Goal: Information Seeking & Learning: Learn about a topic

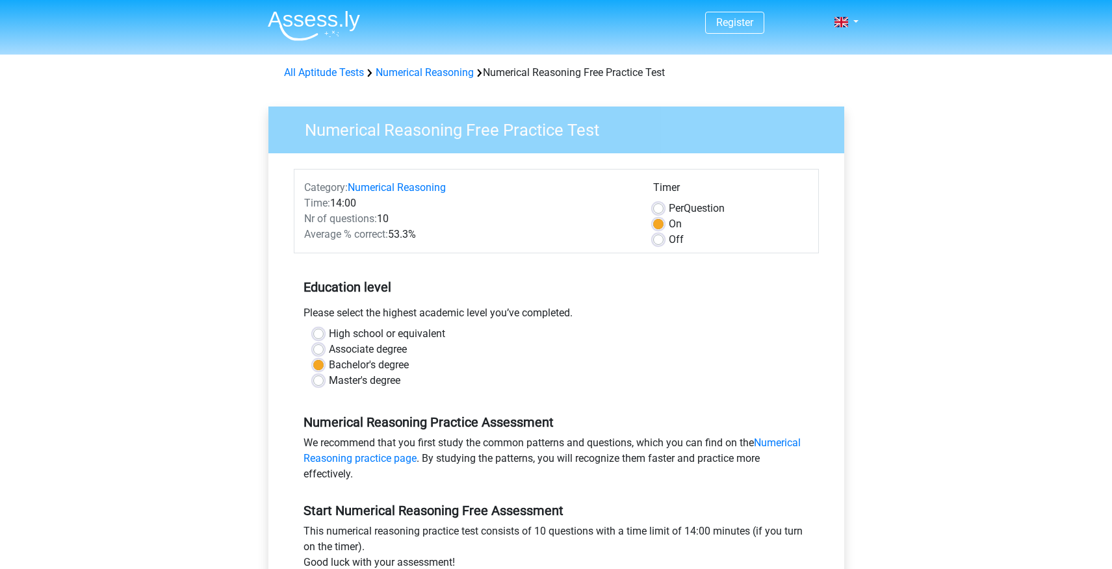
scroll to position [138, 0]
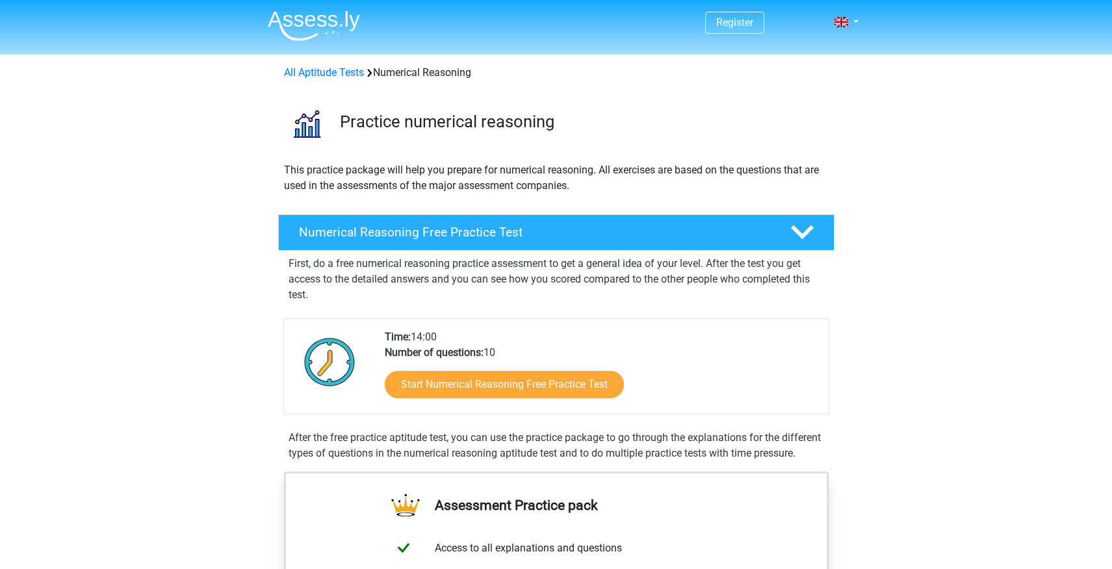
scroll to position [103, 0]
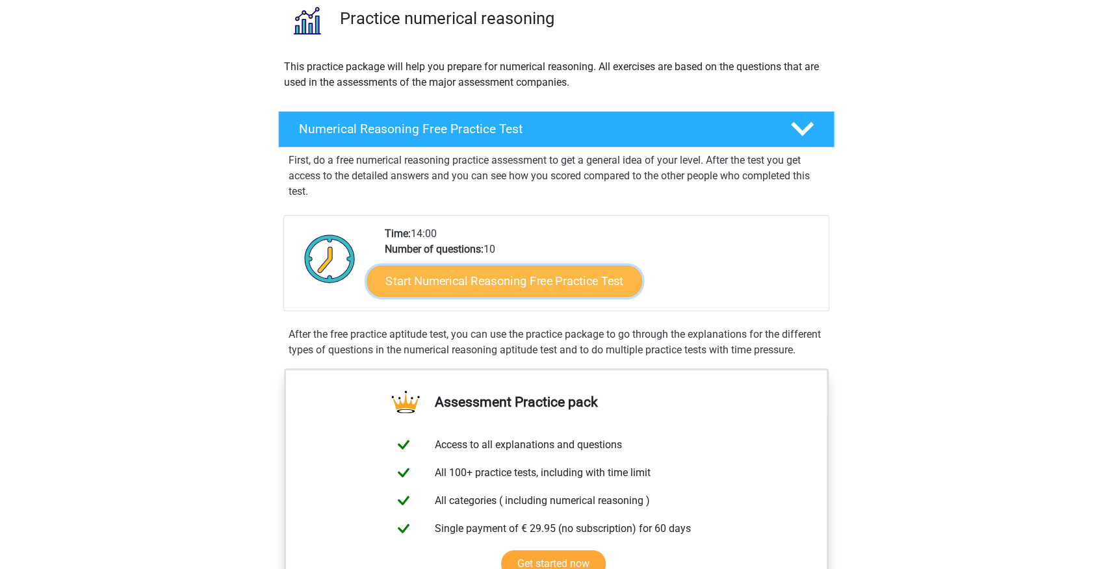
click at [455, 281] on link "Start Numerical Reasoning Free Practice Test" at bounding box center [503, 280] width 275 height 31
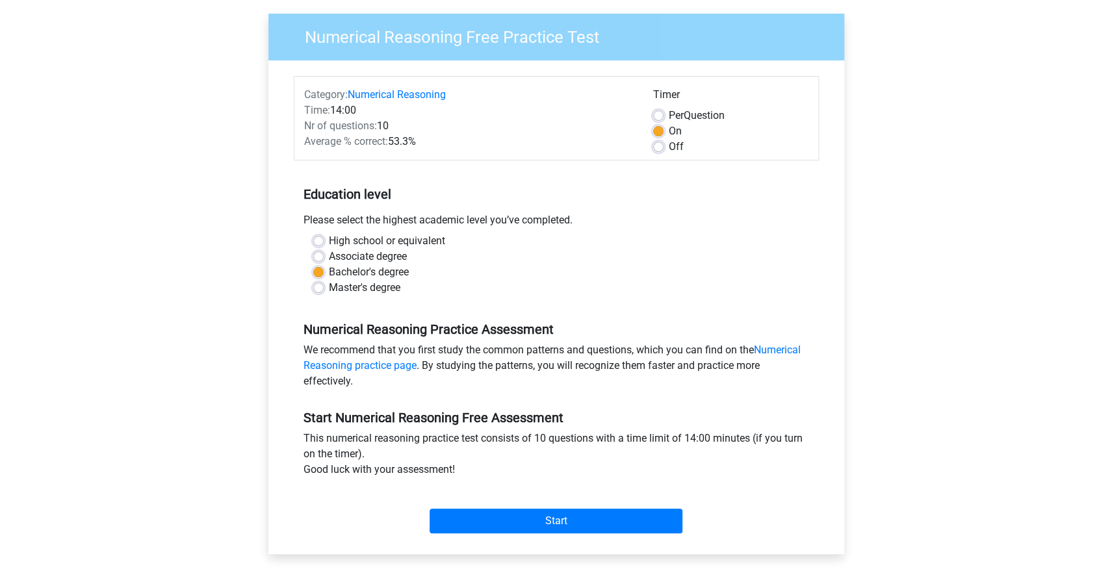
scroll to position [96, 0]
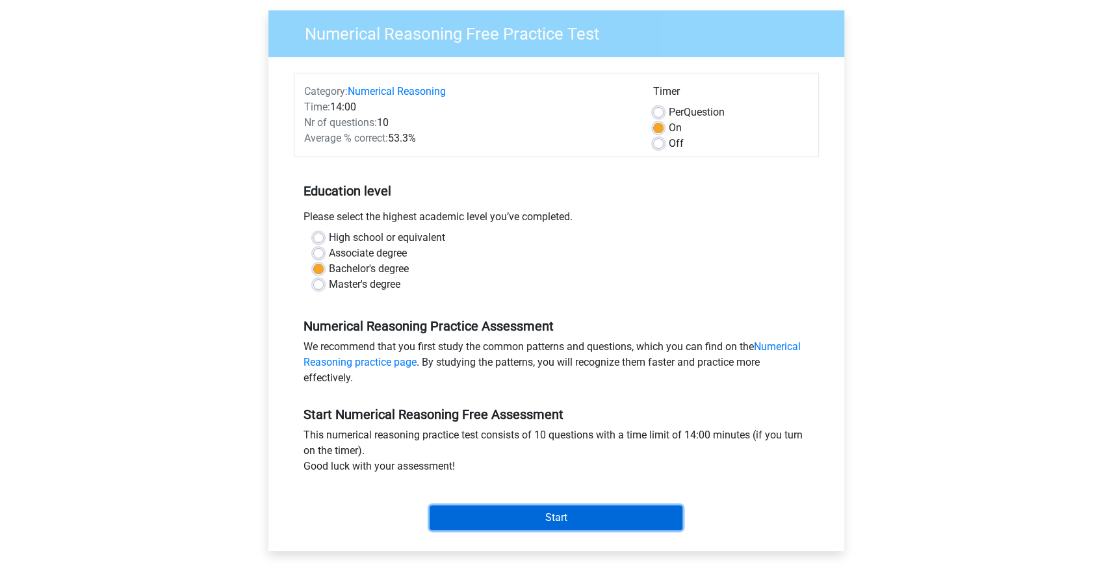
click at [560, 518] on input "Start" at bounding box center [555, 517] width 253 height 25
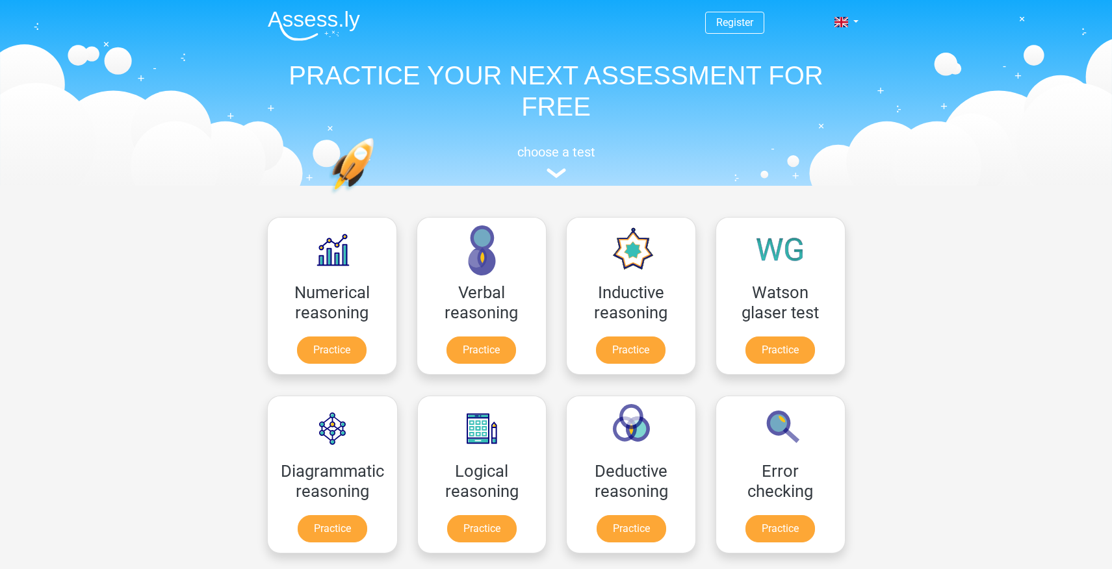
scroll to position [2, 0]
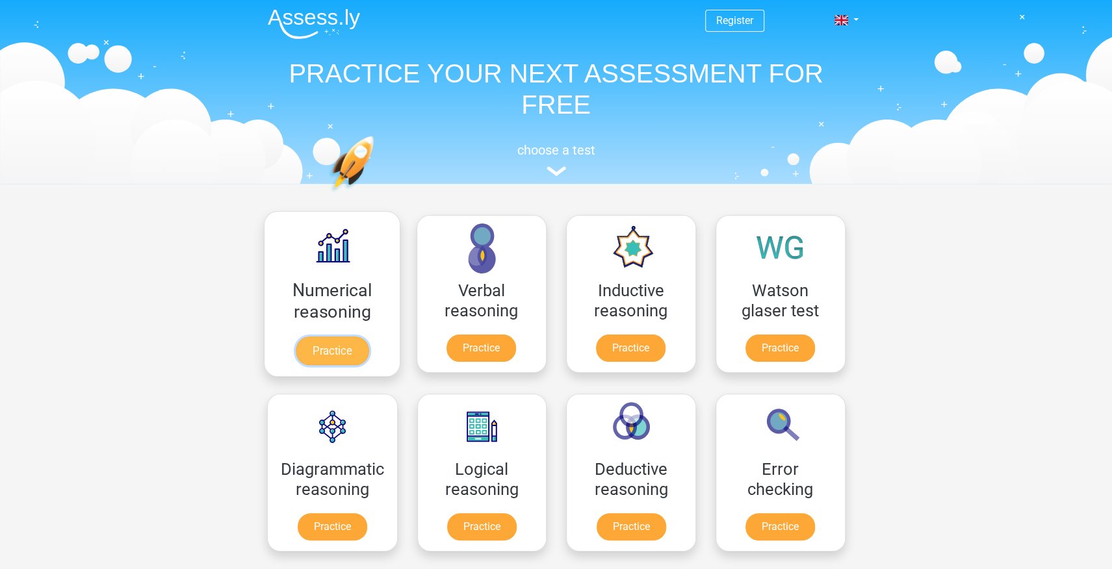
click at [329, 337] on link "Practice" at bounding box center [331, 351] width 73 height 29
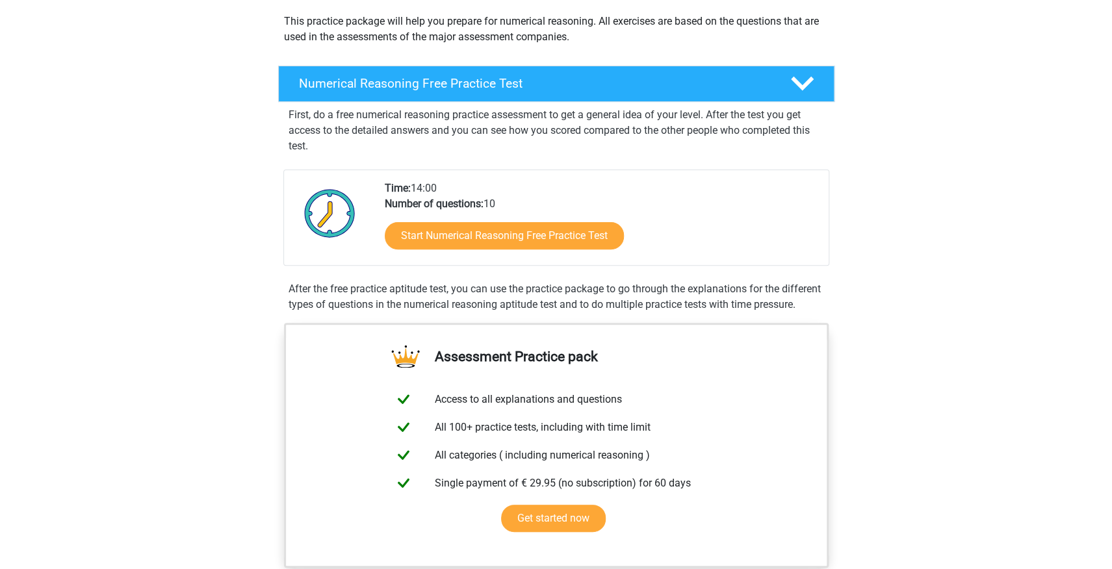
scroll to position [160, 0]
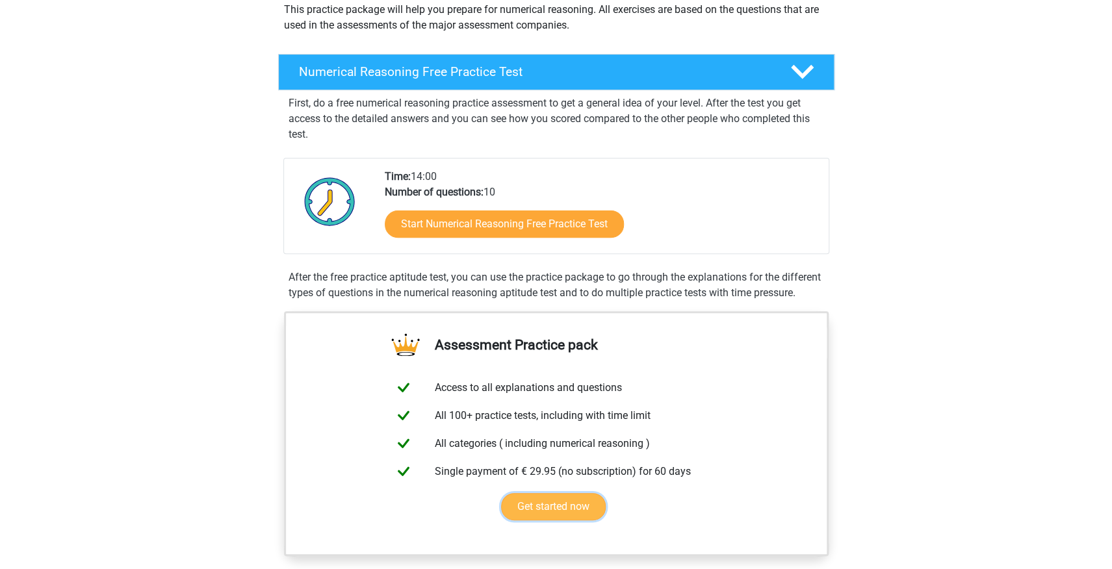
click at [566, 520] on link "Get started now" at bounding box center [553, 506] width 105 height 27
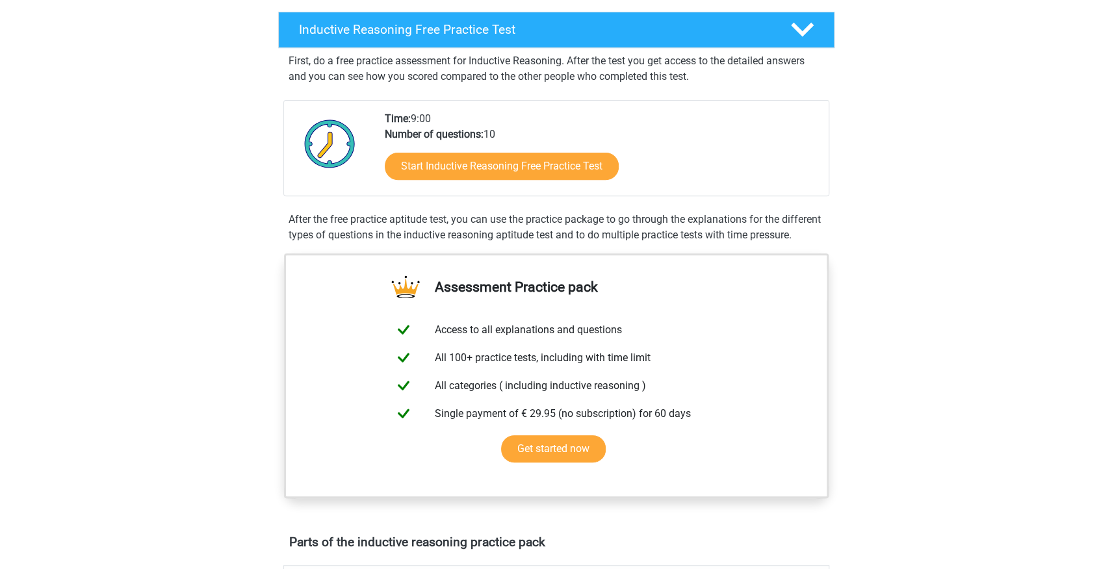
scroll to position [241, 0]
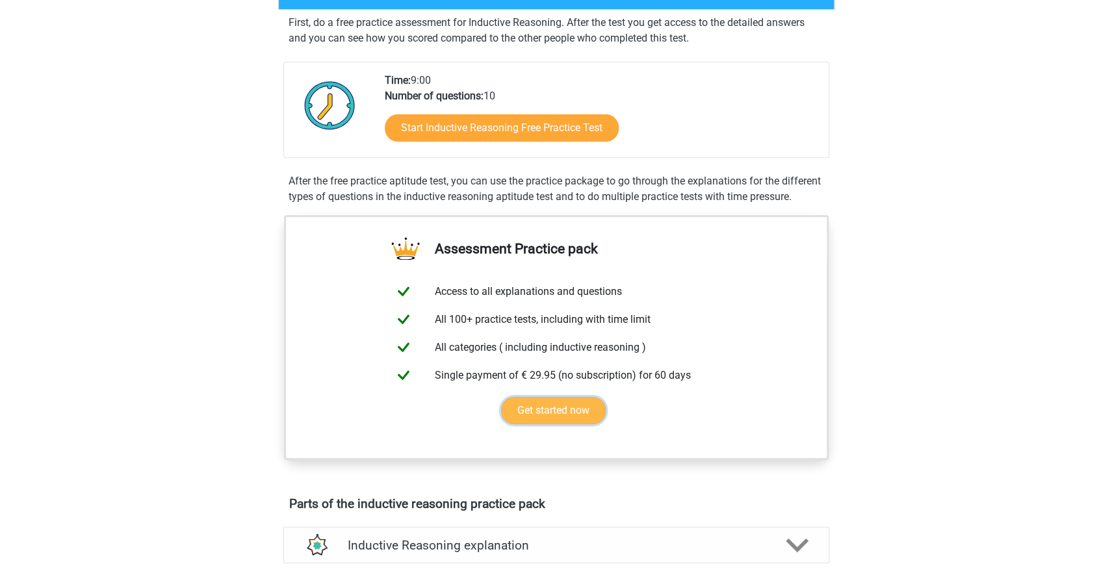
click at [556, 422] on link "Get started now" at bounding box center [553, 410] width 105 height 27
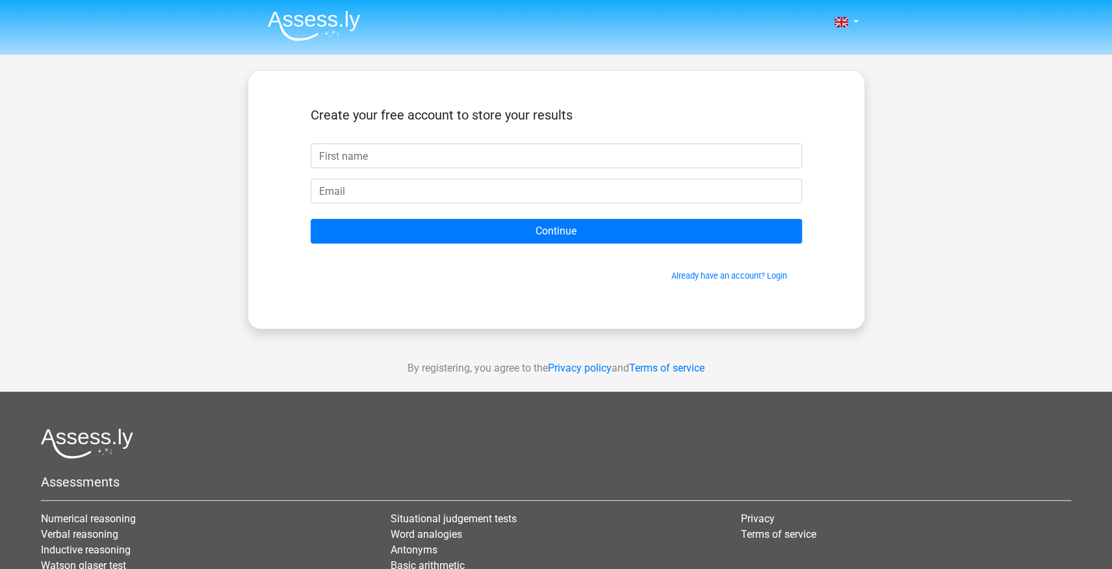
click at [357, 159] on input "text" at bounding box center [556, 156] width 491 height 25
type input "blessing"
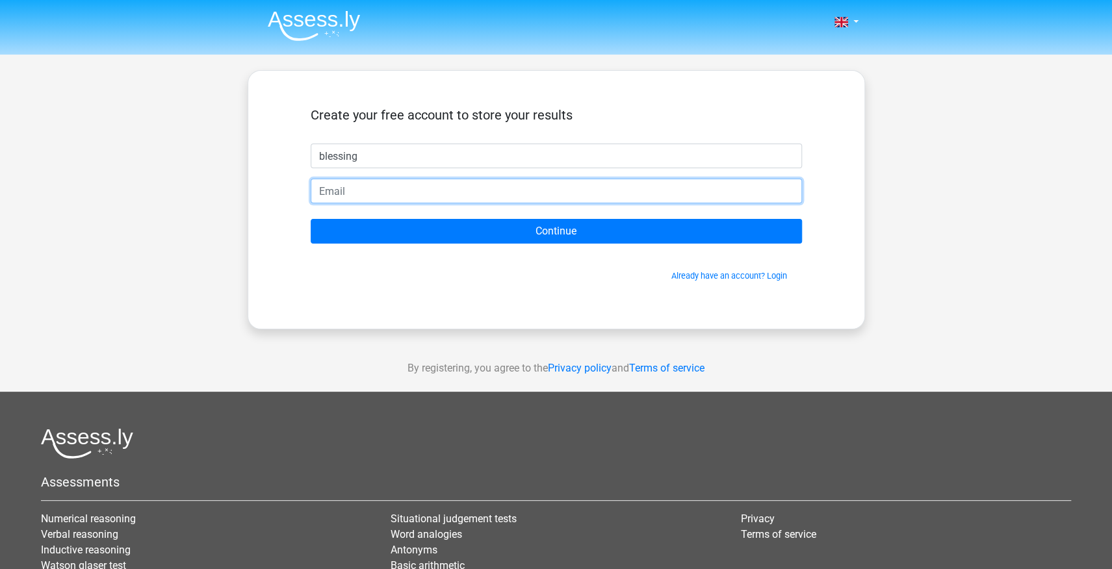
click at [373, 190] on input "email" at bounding box center [556, 191] width 491 height 25
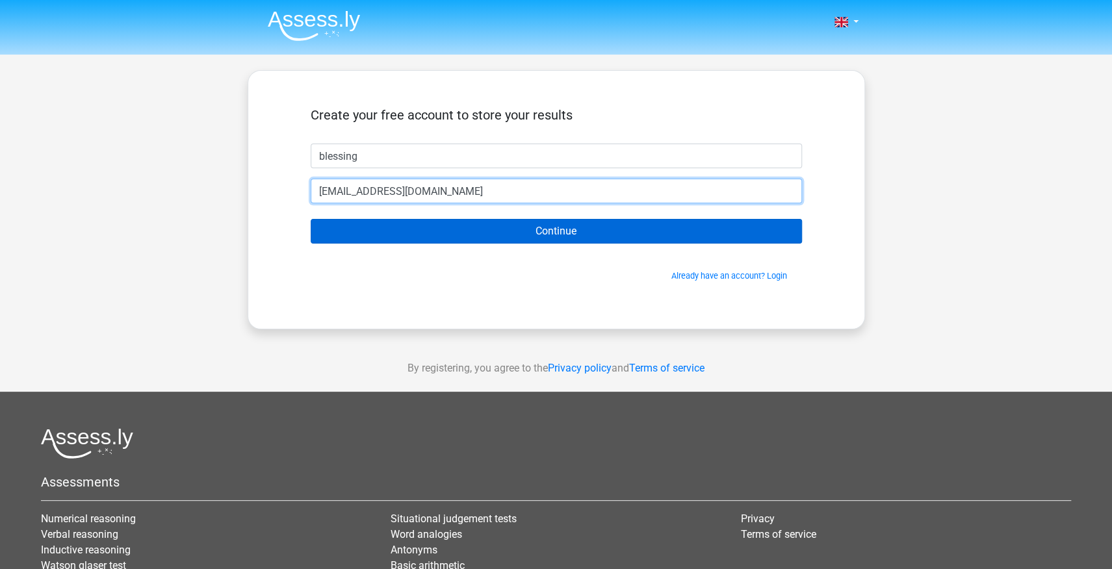
type input "blessjim18@gmail.com"
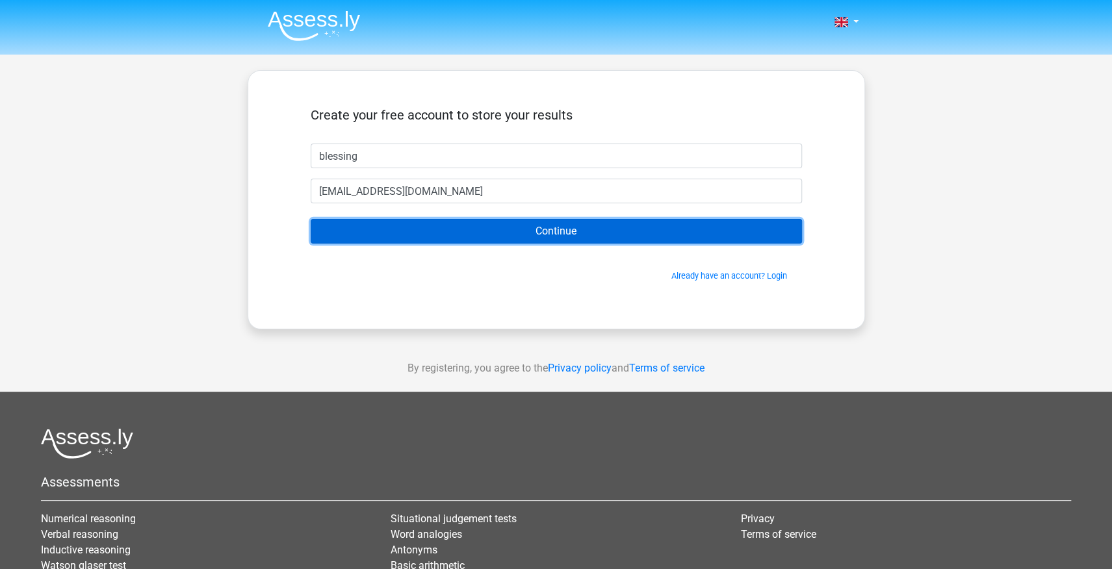
click at [533, 233] on input "Continue" at bounding box center [556, 231] width 491 height 25
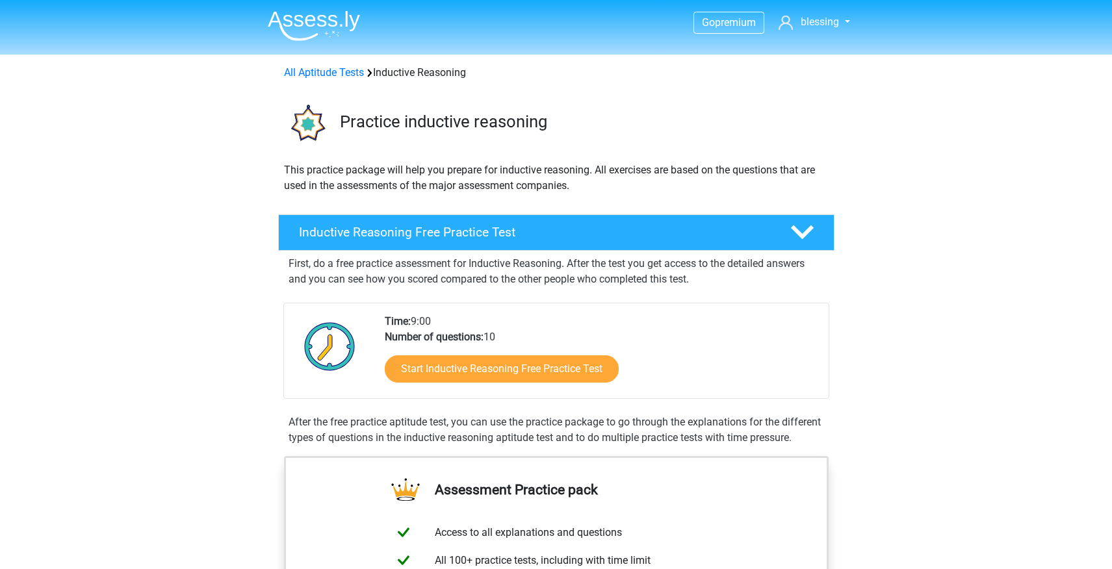
scroll to position [241, 0]
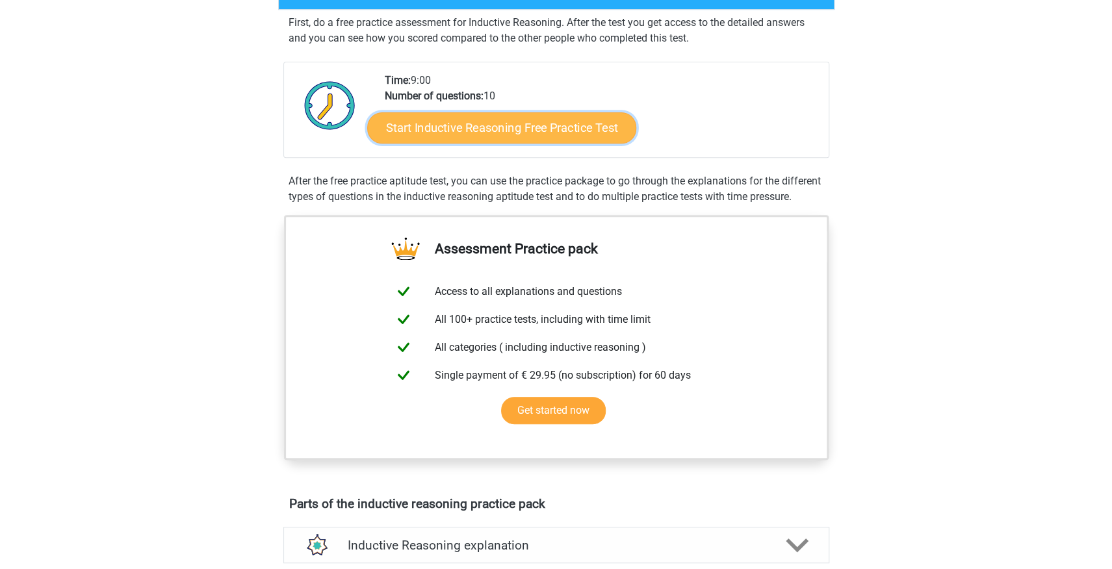
click at [470, 125] on link "Start Inductive Reasoning Free Practice Test" at bounding box center [501, 127] width 269 height 31
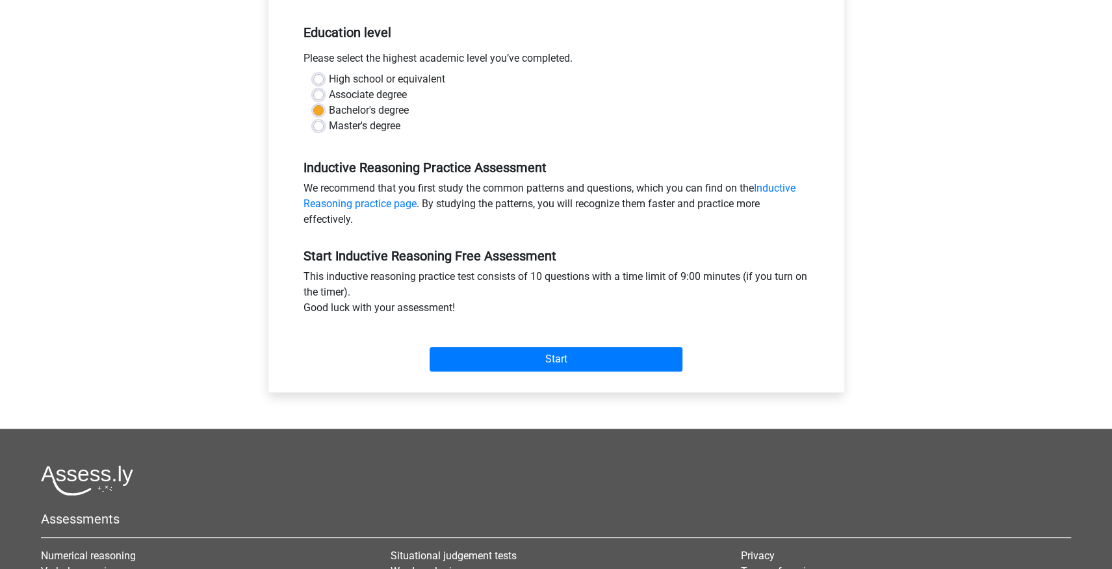
scroll to position [257, 0]
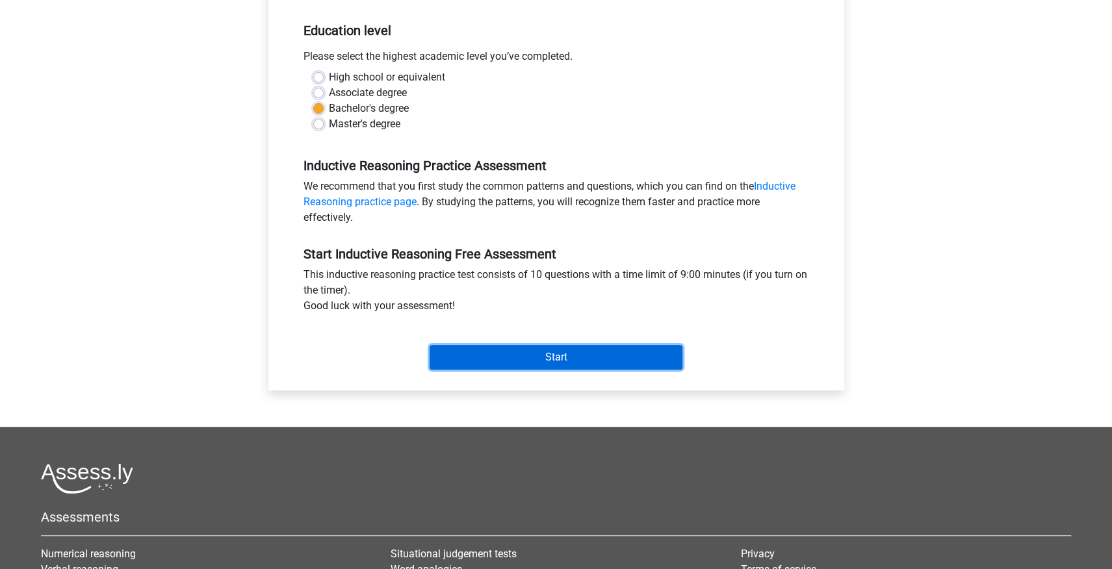
click at [595, 356] on input "Start" at bounding box center [555, 357] width 253 height 25
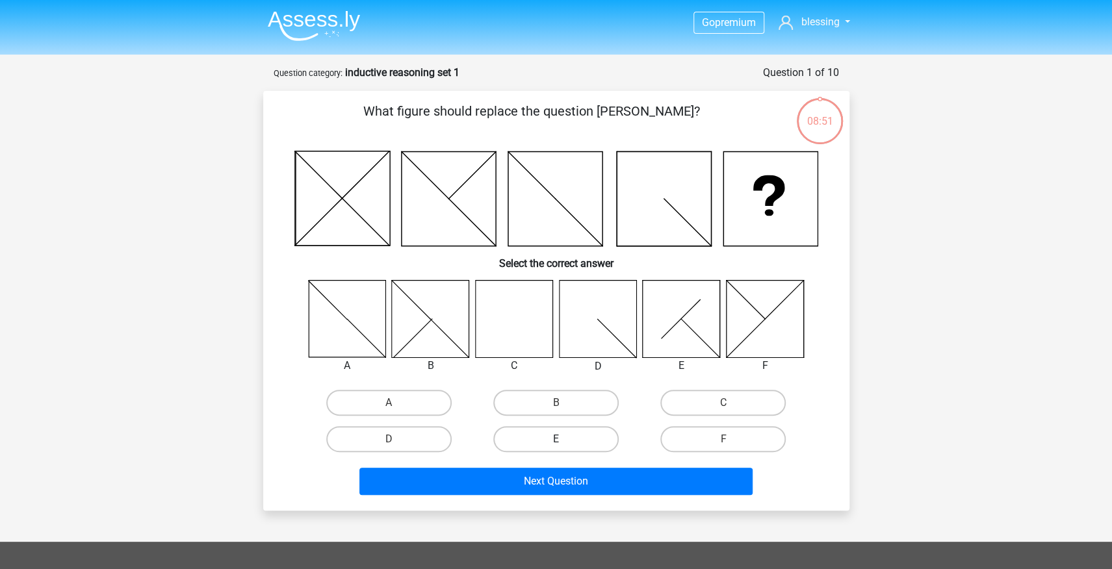
click at [558, 438] on label "E" at bounding box center [555, 439] width 125 height 26
click at [558, 439] on input "E" at bounding box center [560, 443] width 8 height 8
radio input "true"
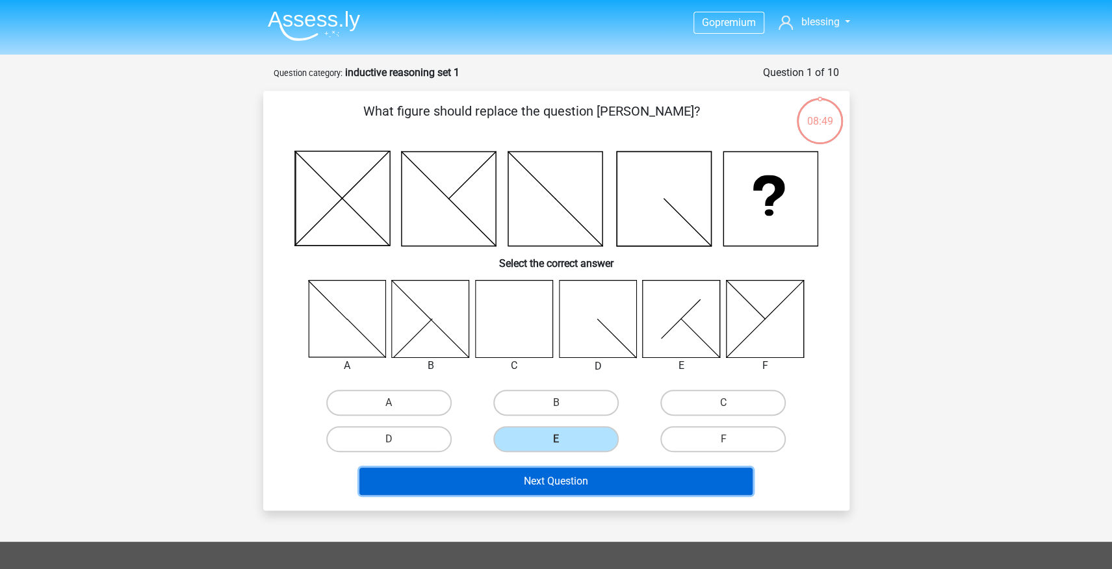
click at [563, 483] on button "Next Question" at bounding box center [555, 481] width 393 height 27
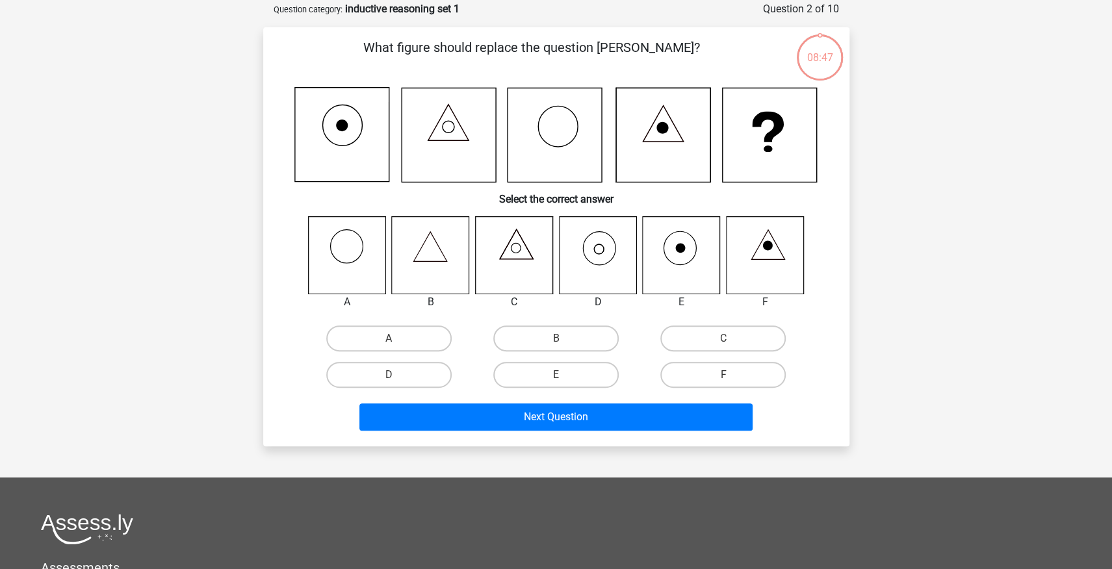
scroll to position [65, 0]
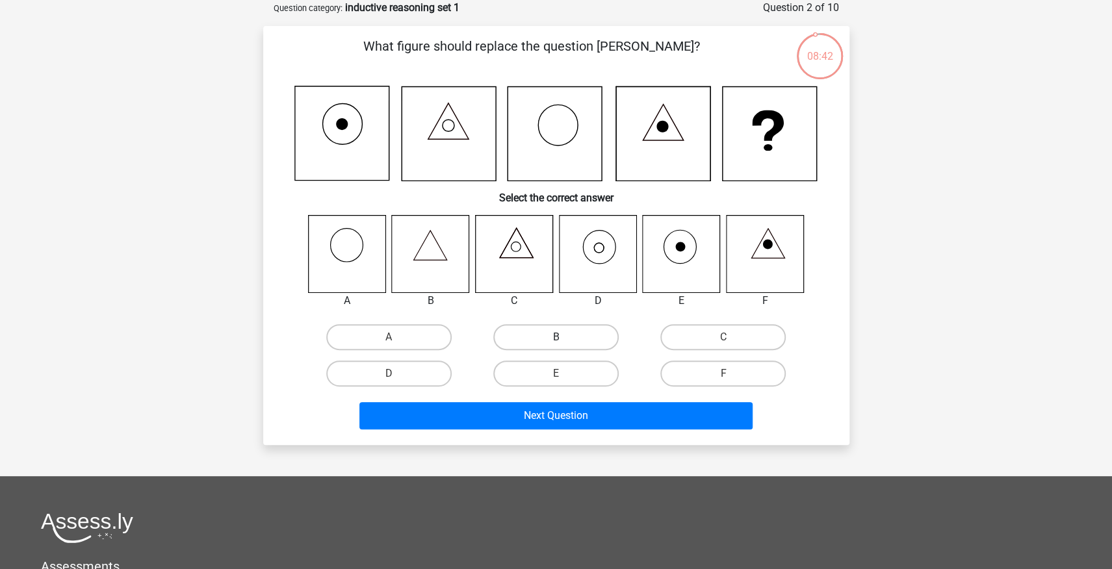
click at [565, 341] on label "B" at bounding box center [555, 337] width 125 height 26
click at [564, 341] on input "B" at bounding box center [560, 341] width 8 height 8
radio input "true"
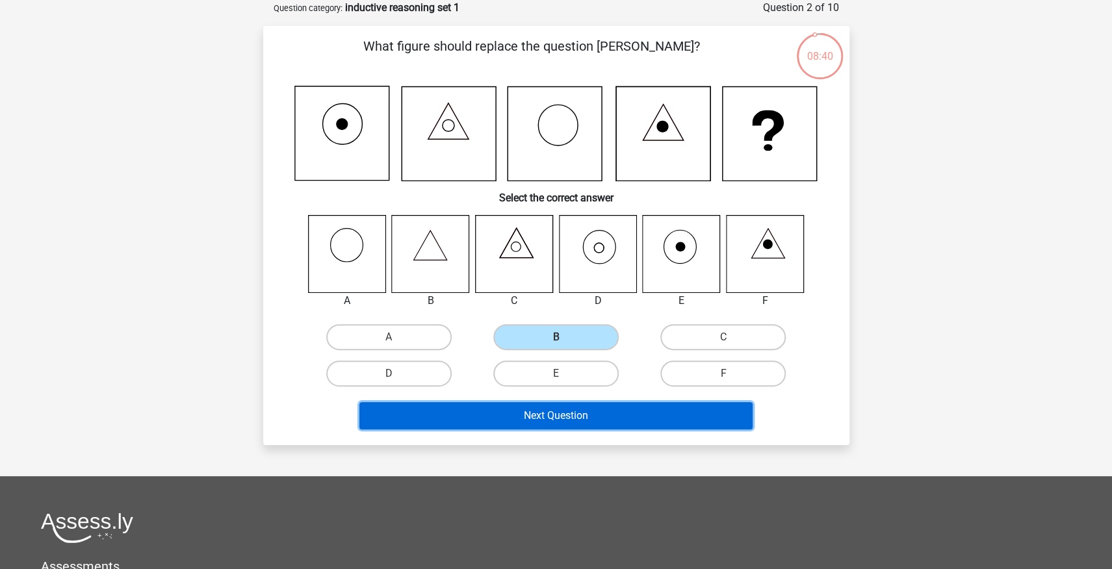
click at [562, 417] on button "Next Question" at bounding box center [555, 415] width 393 height 27
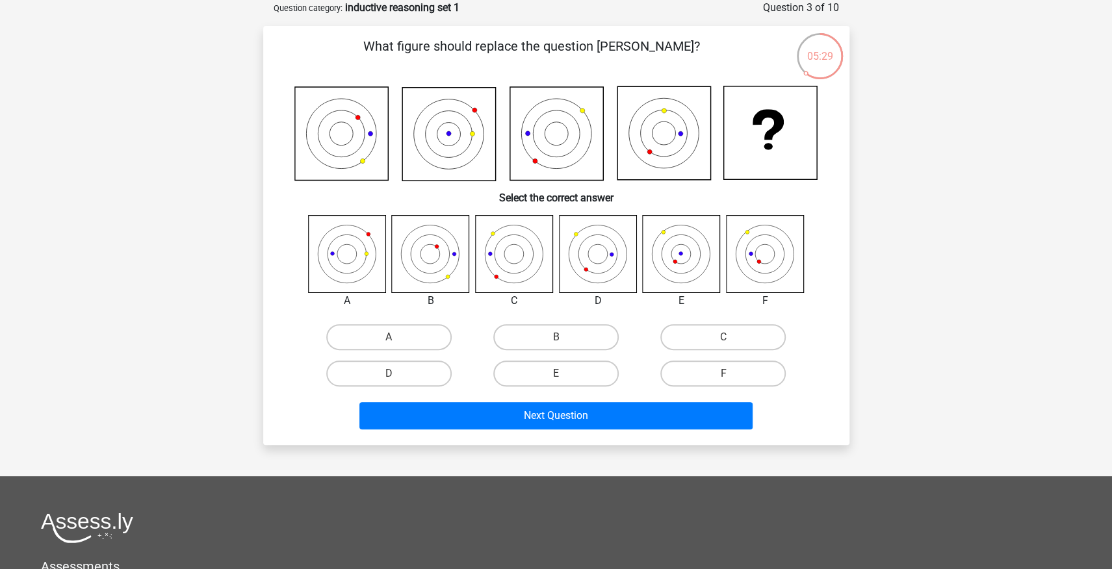
click at [564, 375] on input "E" at bounding box center [560, 378] width 8 height 8
radio input "true"
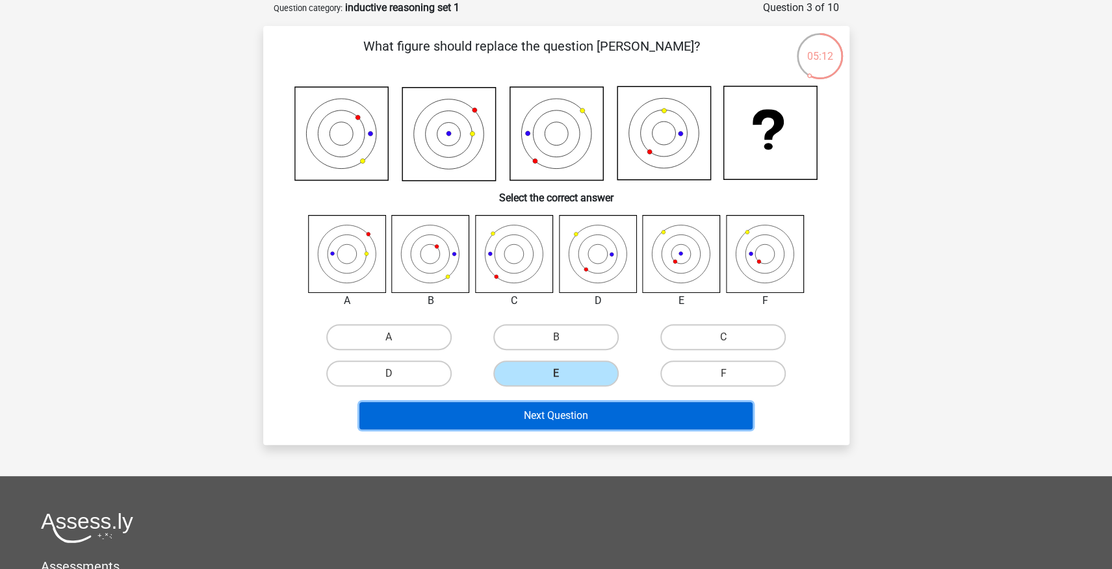
click at [565, 420] on button "Next Question" at bounding box center [555, 415] width 393 height 27
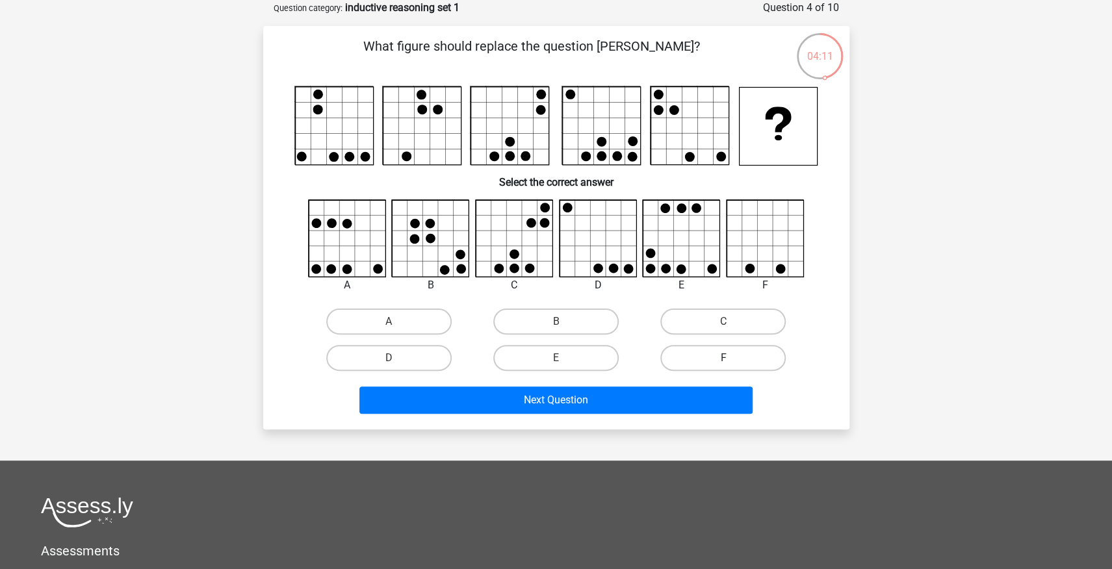
click at [721, 361] on label "F" at bounding box center [722, 358] width 125 height 26
click at [723, 361] on input "F" at bounding box center [727, 362] width 8 height 8
radio input "true"
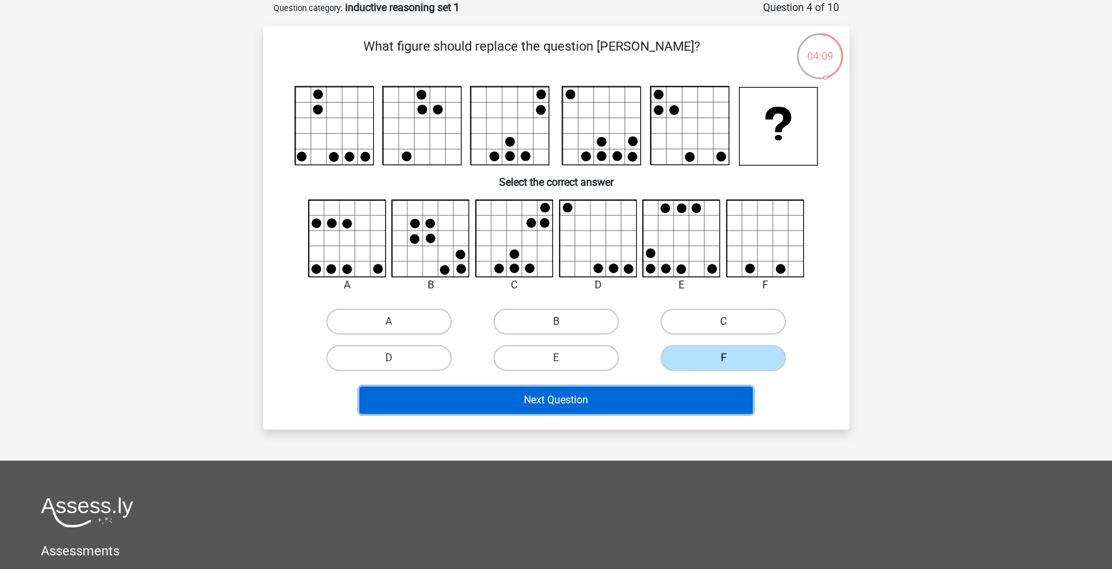
click at [627, 403] on button "Next Question" at bounding box center [555, 400] width 393 height 27
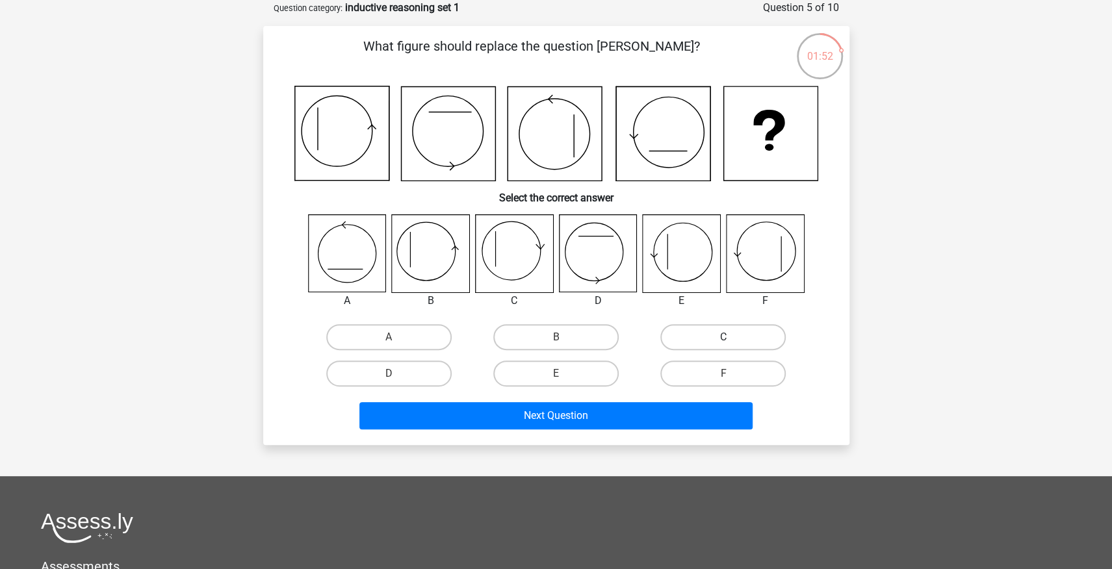
click at [732, 332] on label "C" at bounding box center [722, 337] width 125 height 26
click at [732, 337] on input "C" at bounding box center [727, 341] width 8 height 8
radio input "true"
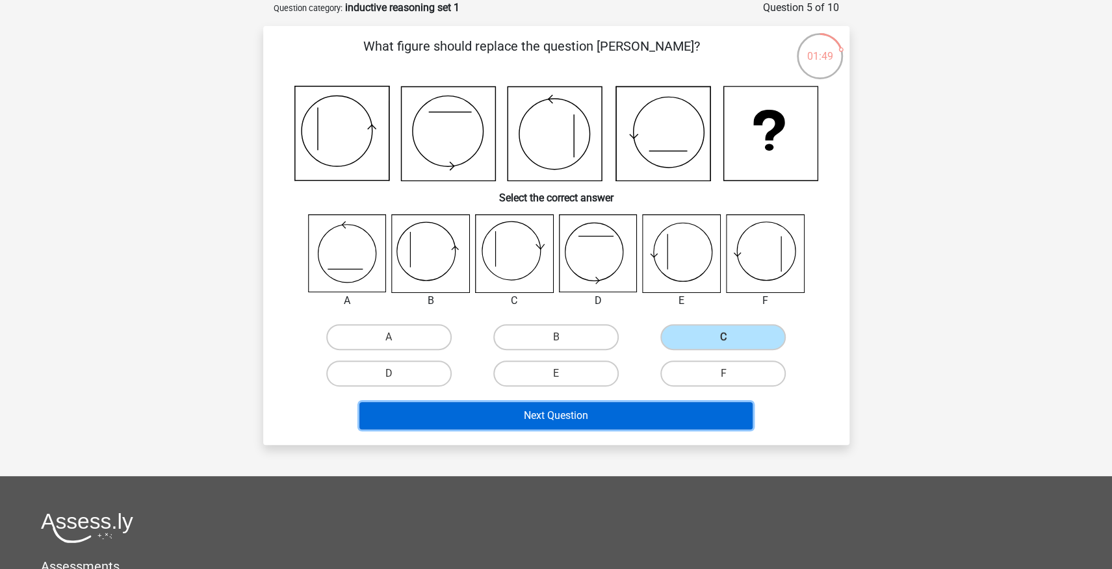
click at [565, 415] on button "Next Question" at bounding box center [555, 415] width 393 height 27
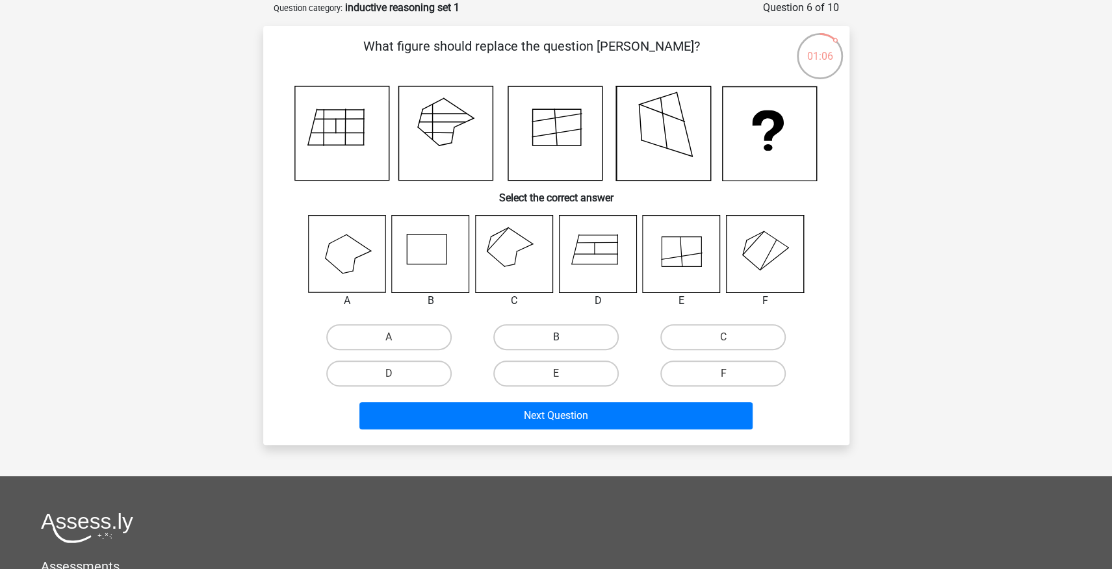
click at [561, 336] on label "B" at bounding box center [555, 337] width 125 height 26
click at [561, 337] on input "B" at bounding box center [560, 341] width 8 height 8
radio input "true"
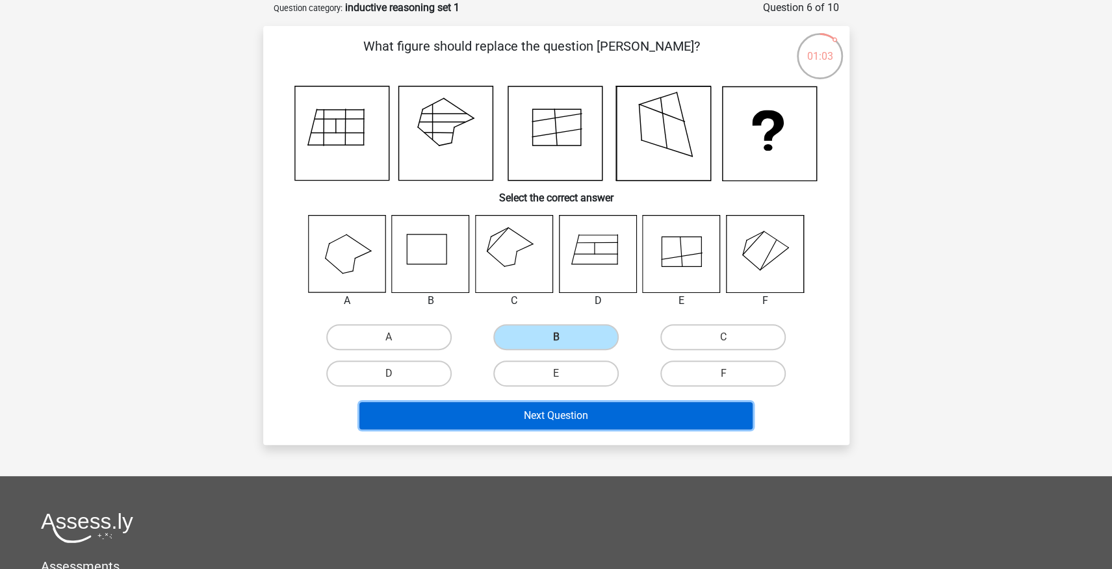
click at [555, 417] on button "Next Question" at bounding box center [555, 415] width 393 height 27
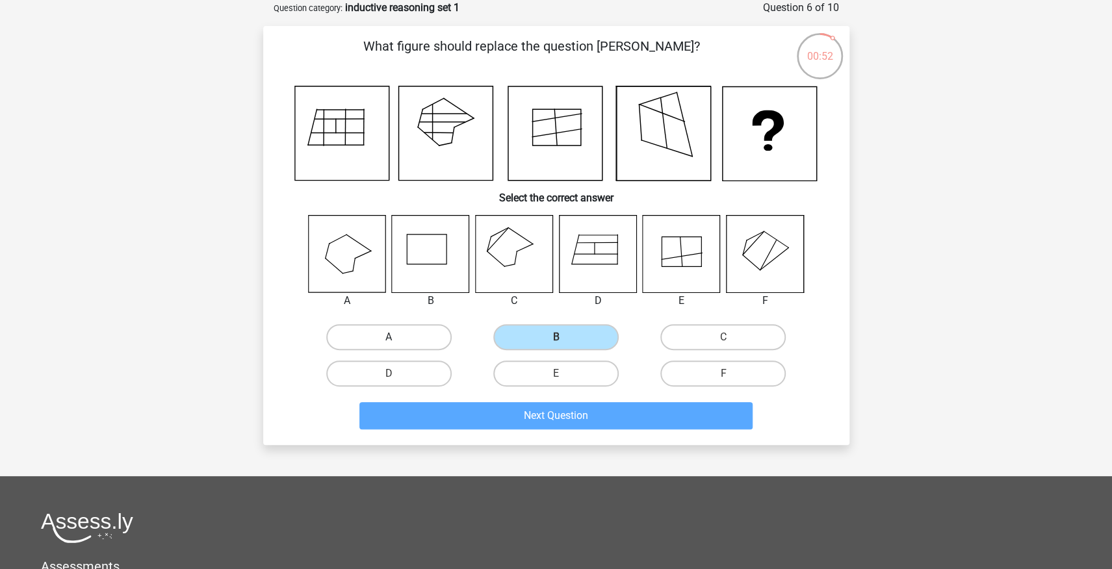
click at [405, 337] on label "A" at bounding box center [388, 337] width 125 height 26
click at [397, 337] on input "A" at bounding box center [393, 341] width 8 height 8
radio input "true"
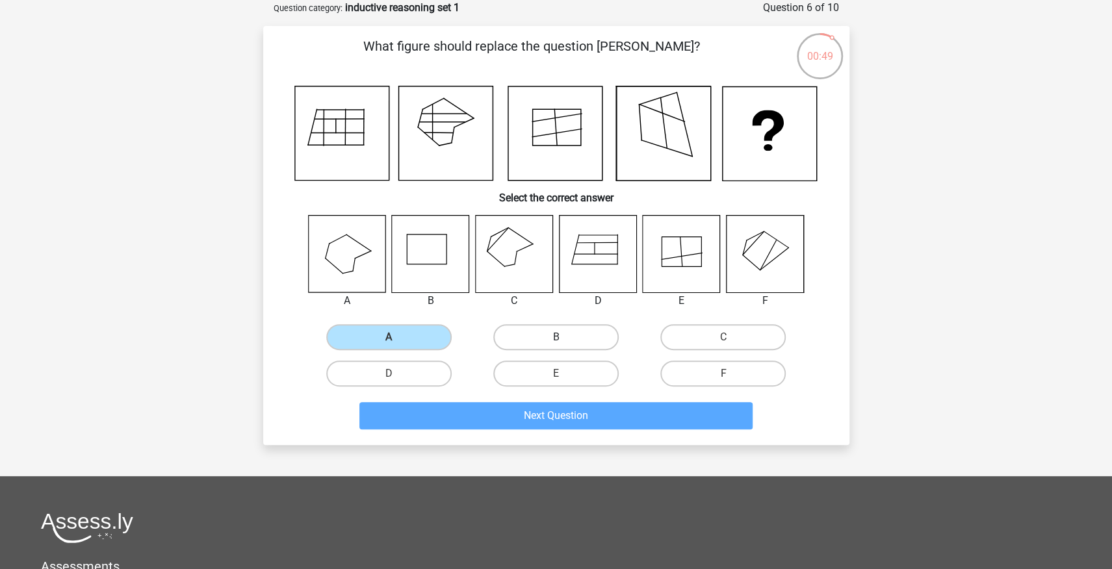
click at [554, 333] on label "B" at bounding box center [555, 337] width 125 height 26
click at [556, 337] on input "B" at bounding box center [560, 341] width 8 height 8
radio input "true"
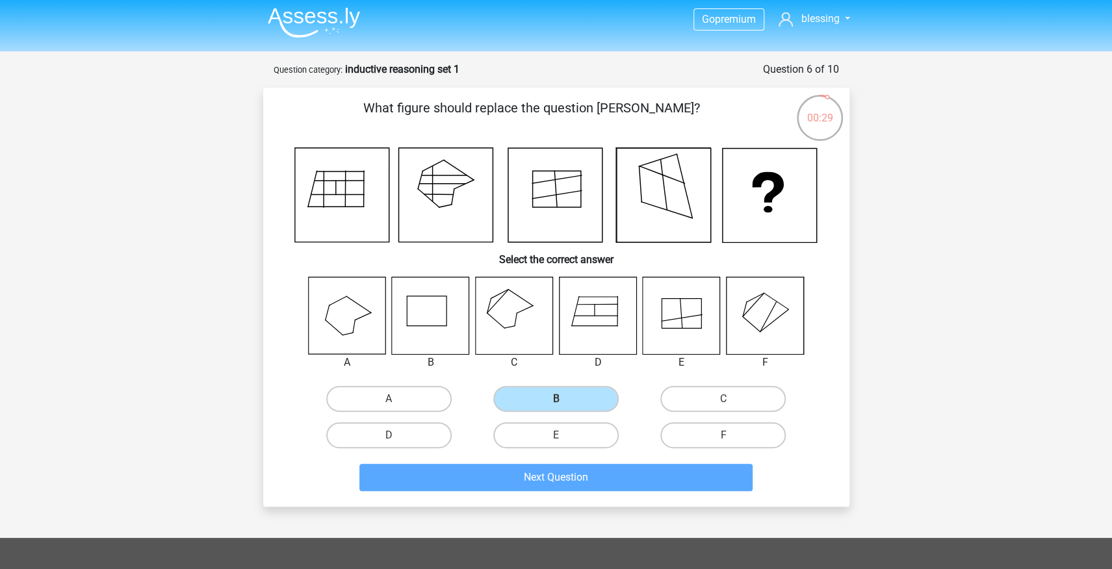
scroll to position [0, 0]
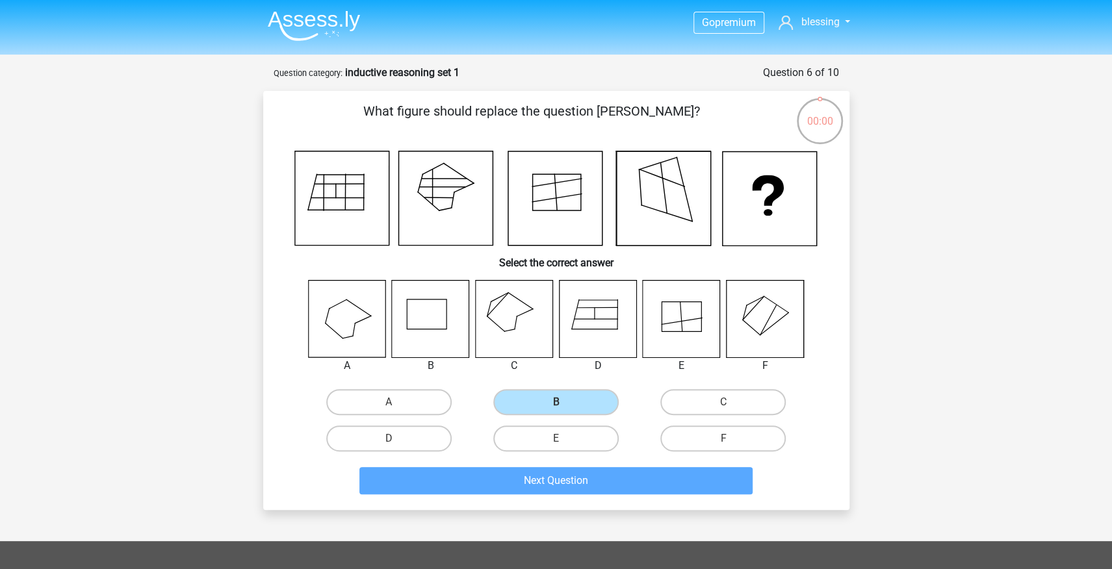
click at [627, 237] on icon at bounding box center [664, 198] width 94 height 94
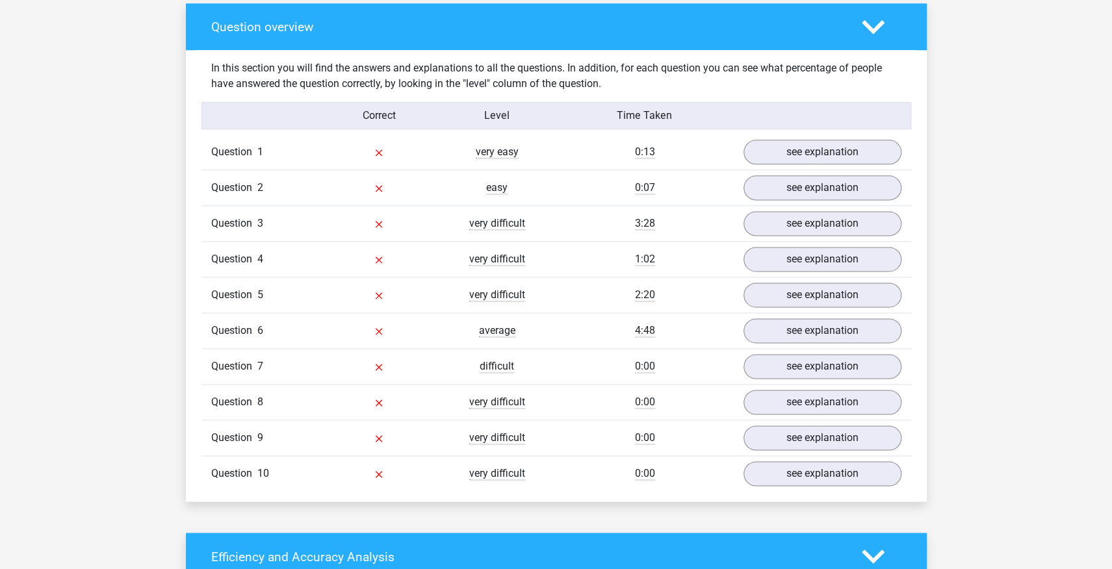
scroll to position [963, 0]
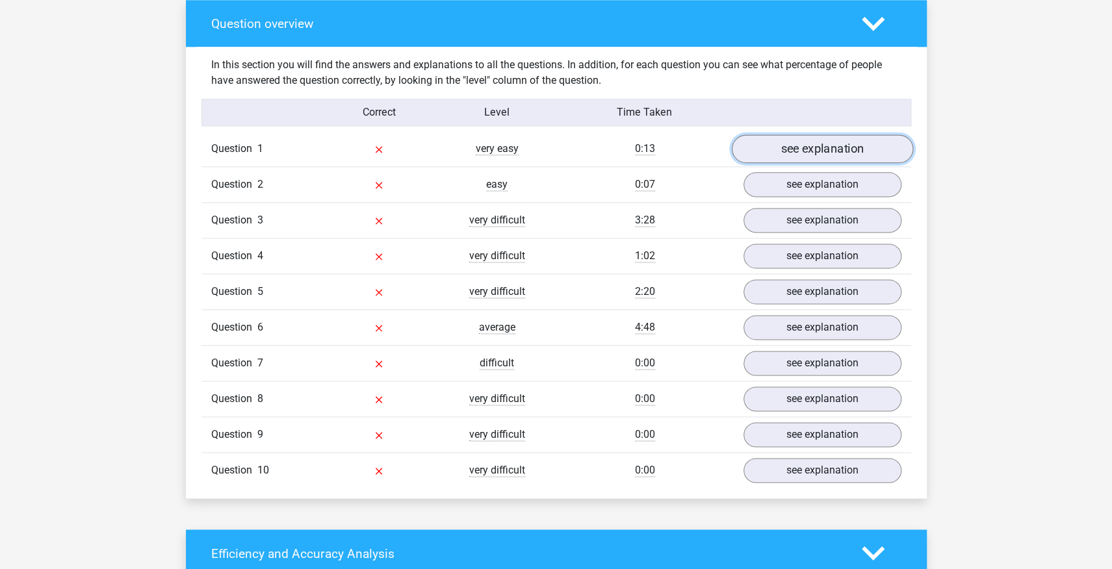
click at [821, 146] on link "see explanation" at bounding box center [821, 148] width 181 height 29
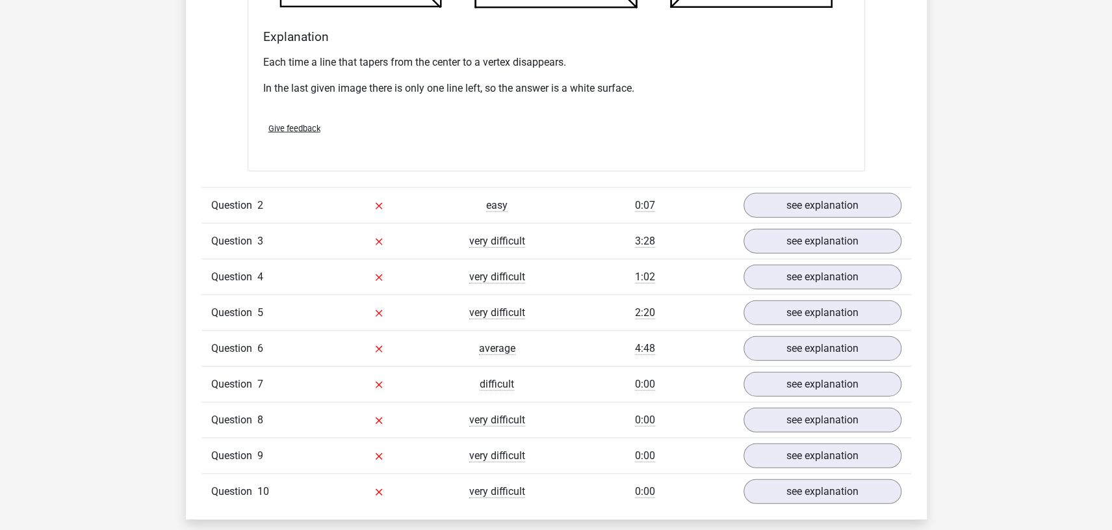
scroll to position [1733, 0]
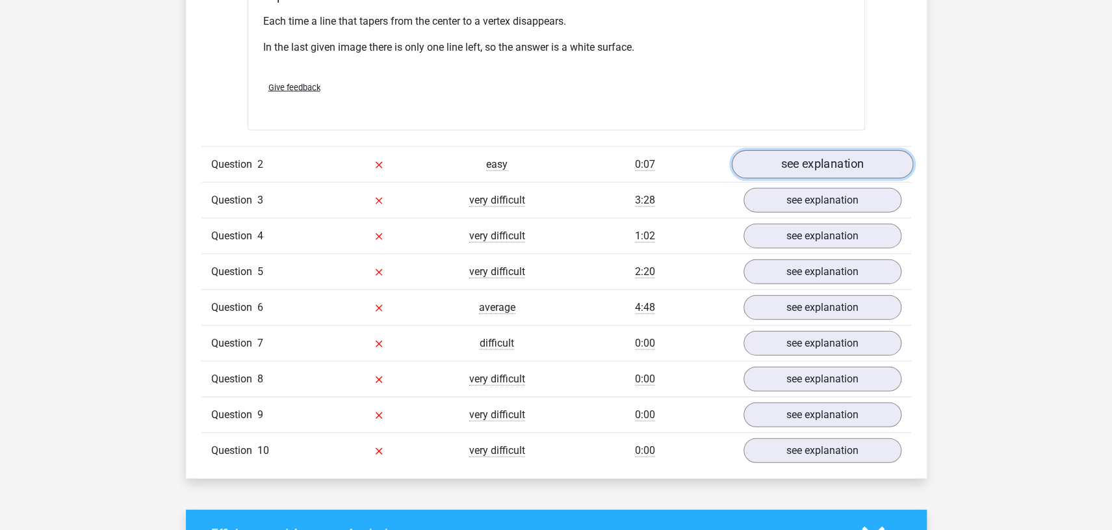
click at [812, 163] on link "see explanation" at bounding box center [821, 164] width 181 height 29
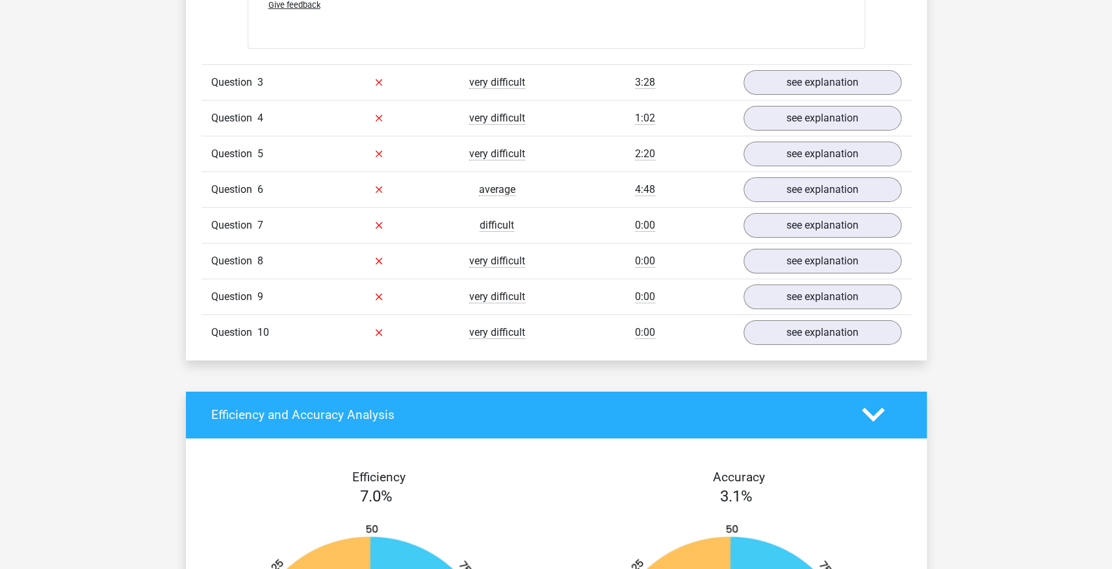
scroll to position [2631, 0]
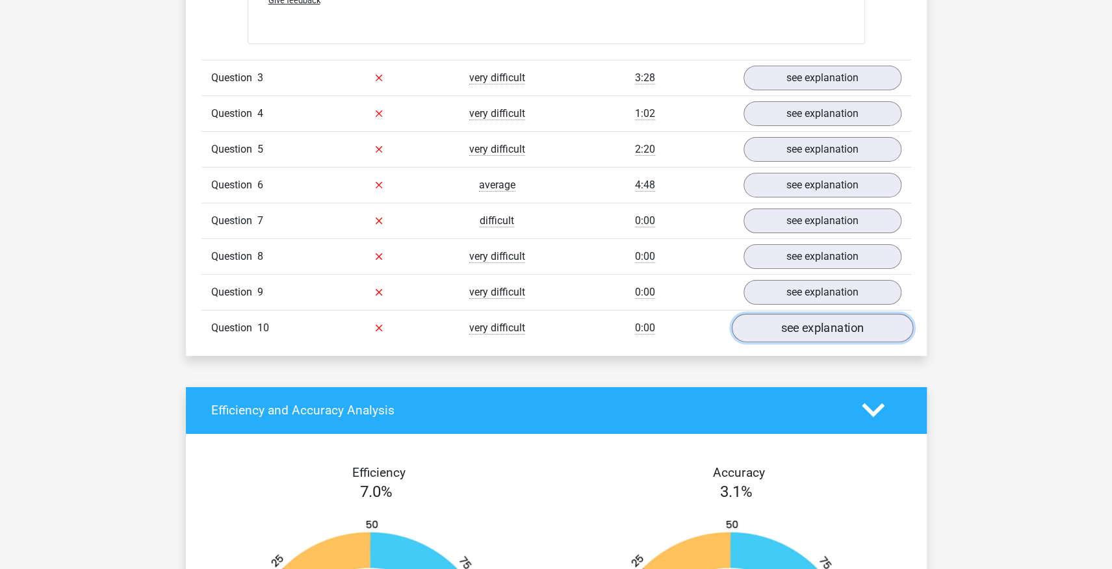
click at [822, 323] on link "see explanation" at bounding box center [821, 328] width 181 height 29
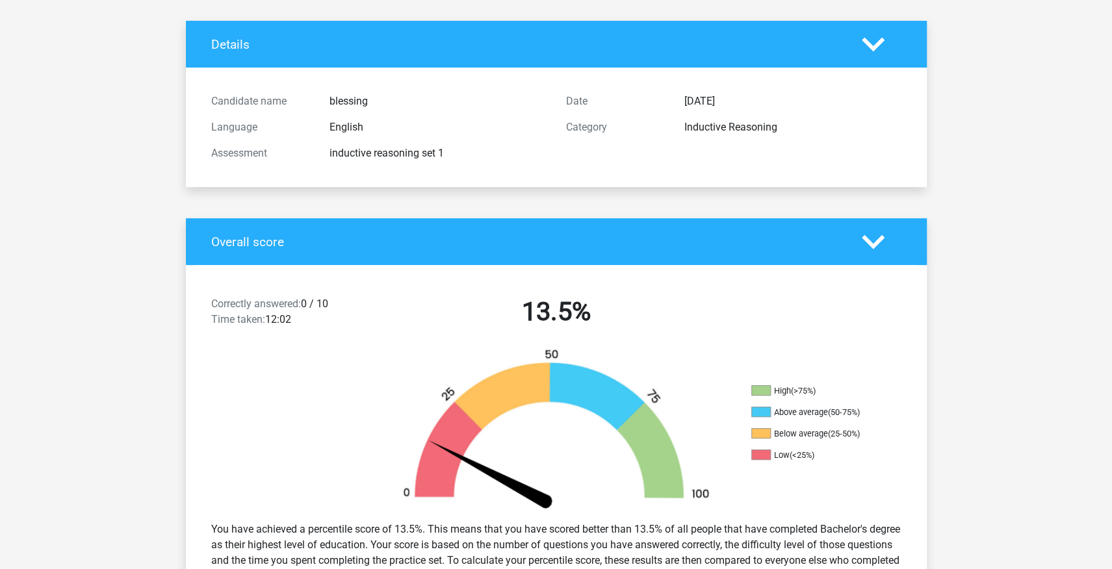
scroll to position [0, 0]
